Goal: Navigation & Orientation: Find specific page/section

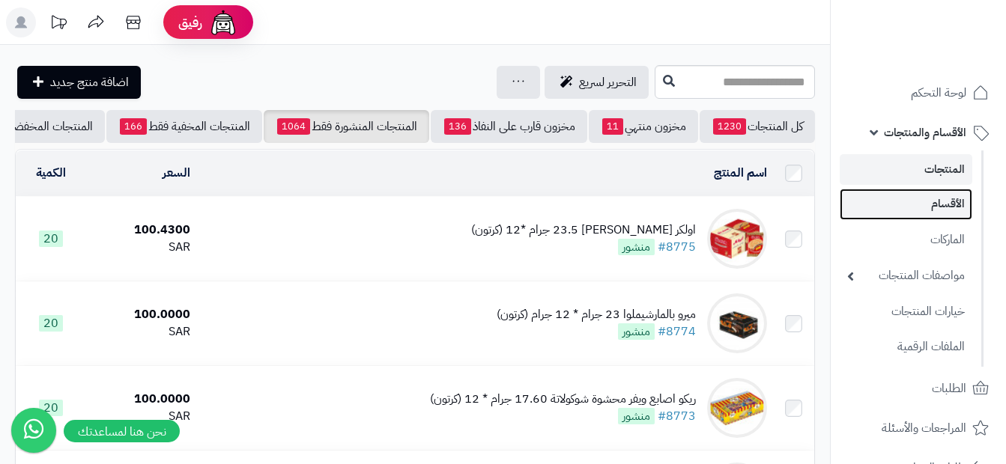
click at [876, 196] on link "الأقسام" at bounding box center [906, 204] width 133 height 31
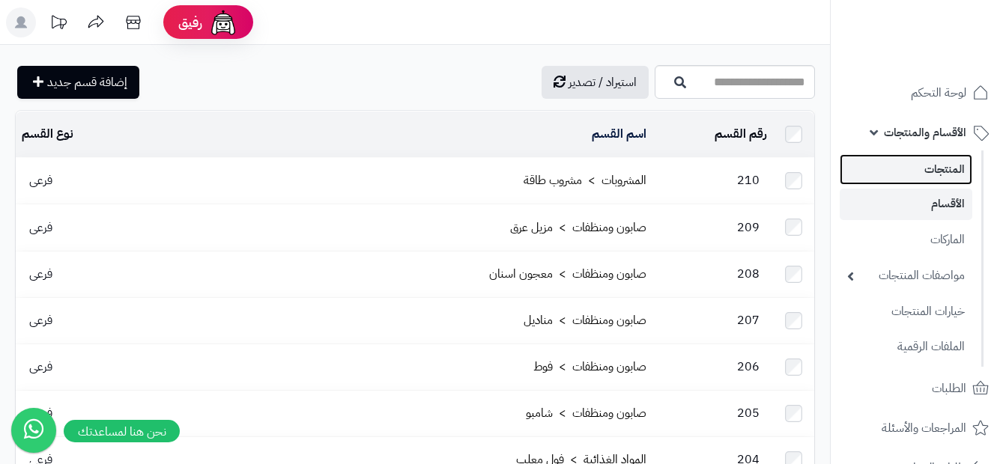
click at [913, 170] on link "المنتجات" at bounding box center [906, 169] width 133 height 31
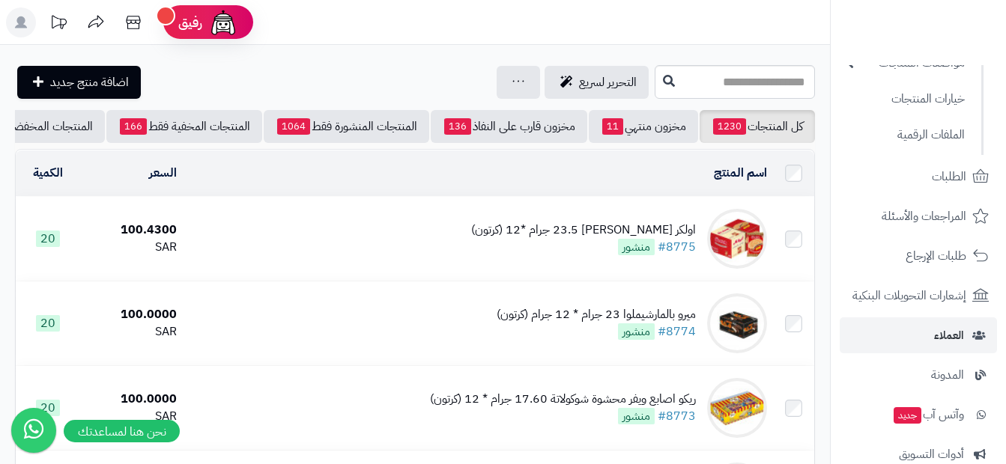
scroll to position [151, 0]
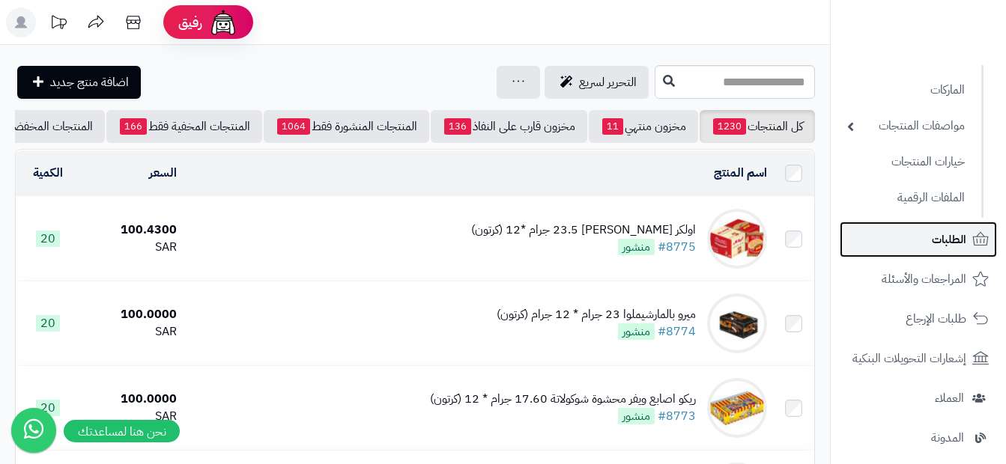
click at [933, 243] on span "الطلبات" at bounding box center [949, 239] width 34 height 21
